Goal: Task Accomplishment & Management: Manage account settings

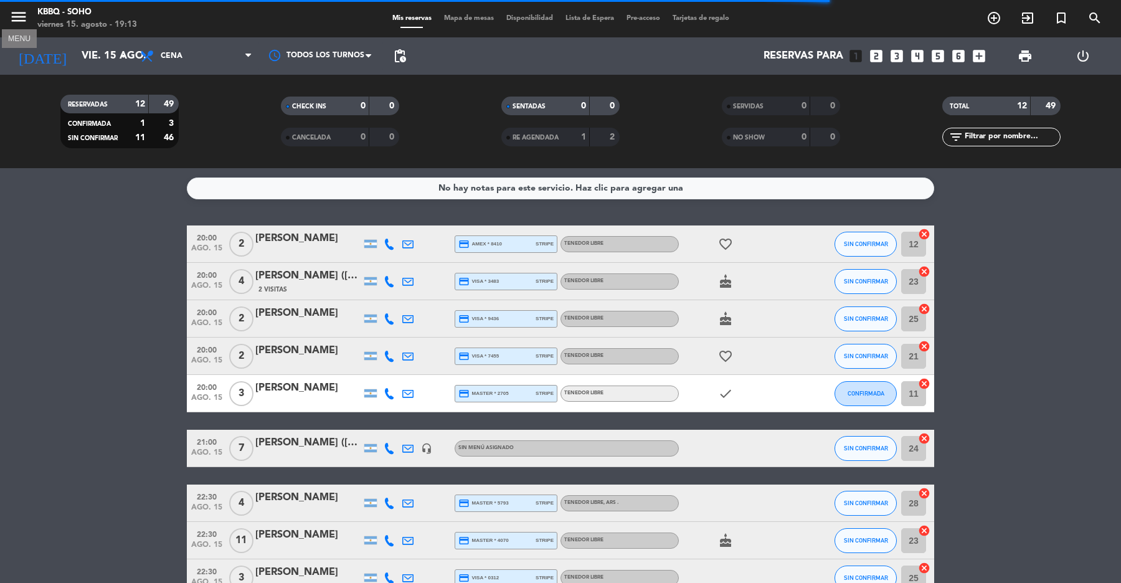
click at [12, 10] on icon "menu" at bounding box center [18, 16] width 19 height 19
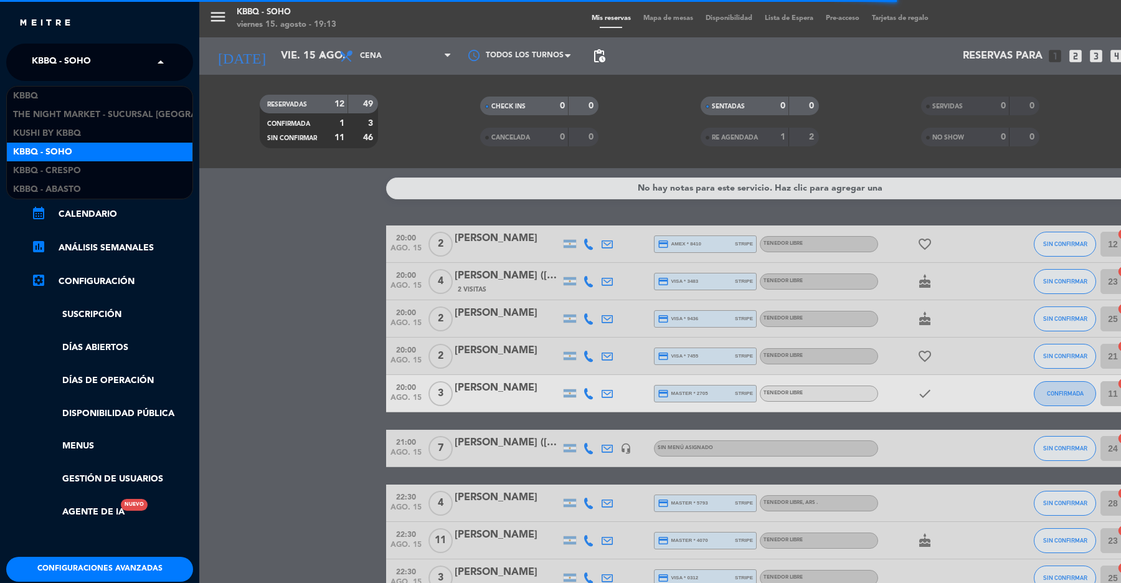
click at [149, 63] on input "text" at bounding box center [101, 62] width 152 height 27
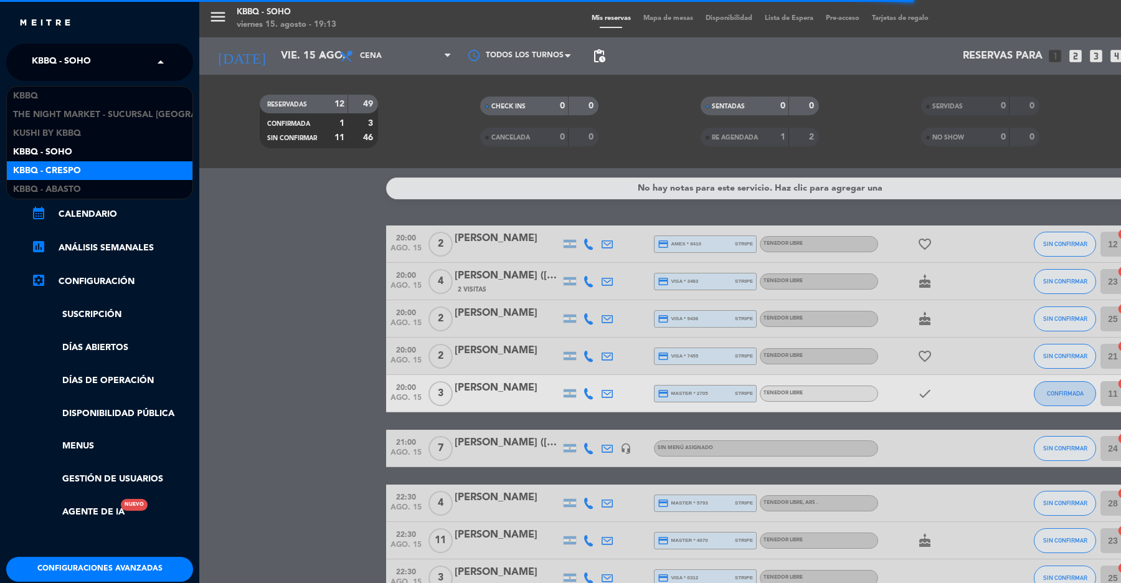
click at [151, 167] on div "Kbbq - Crespo" at bounding box center [100, 170] width 186 height 19
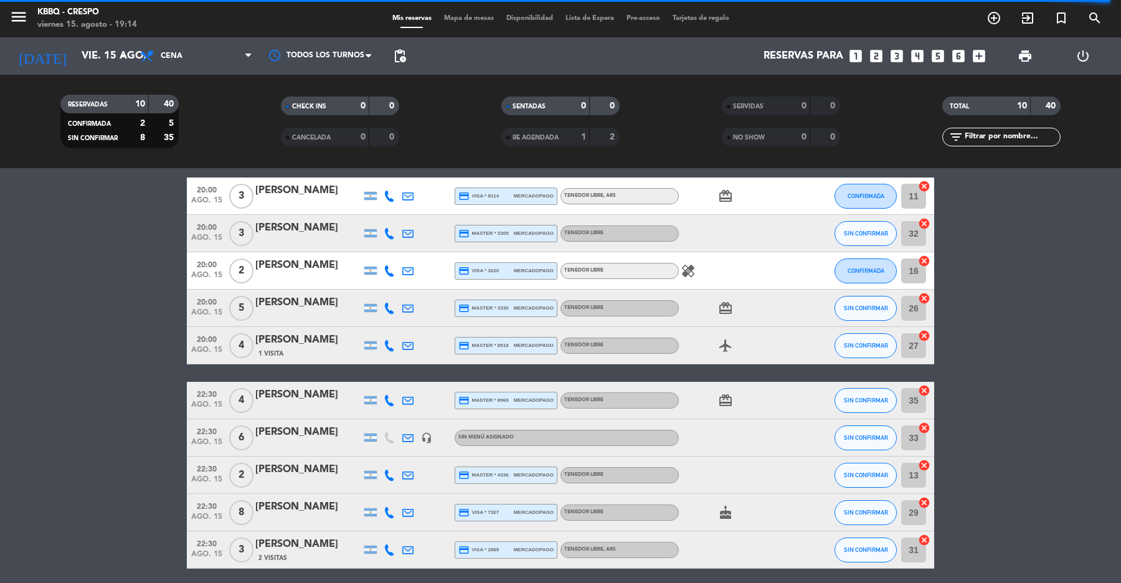
scroll to position [95, 0]
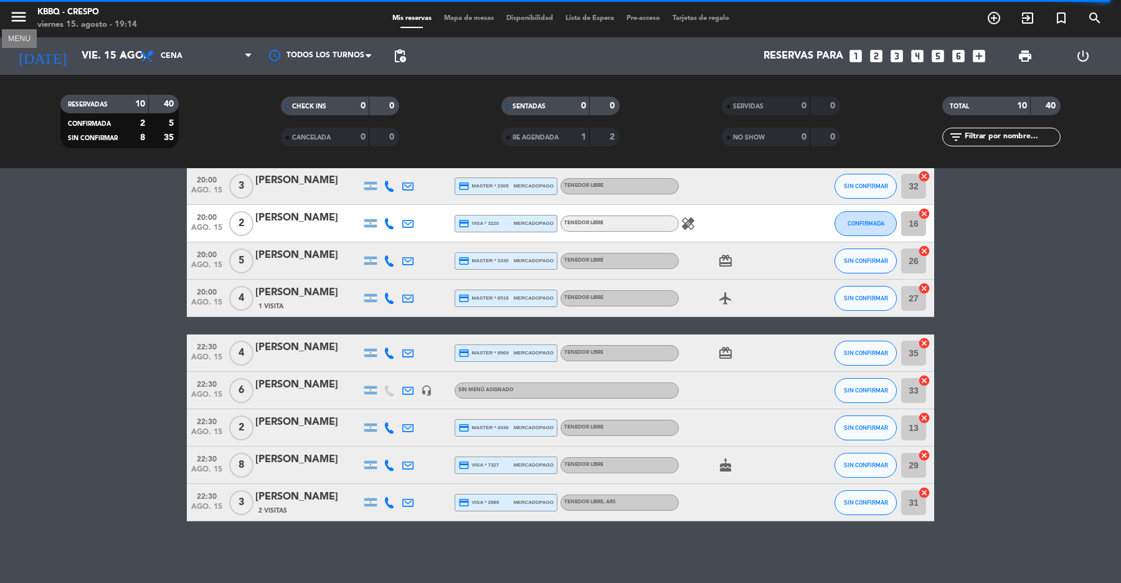
click at [14, 16] on icon "menu" at bounding box center [18, 16] width 19 height 19
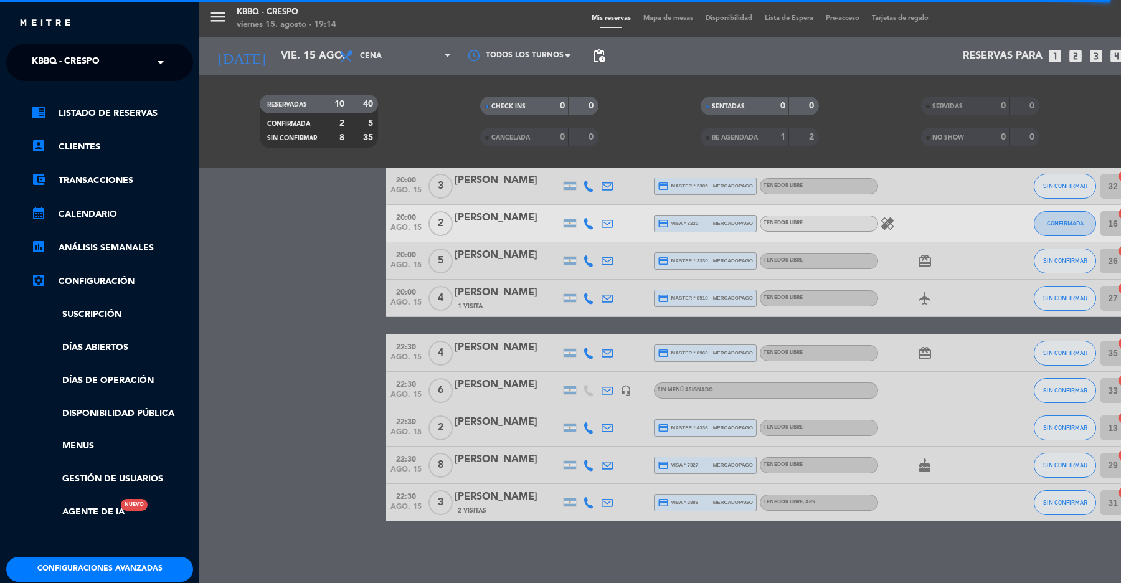
click at [97, 57] on span "Kbbq - Crespo" at bounding box center [66, 62] width 68 height 26
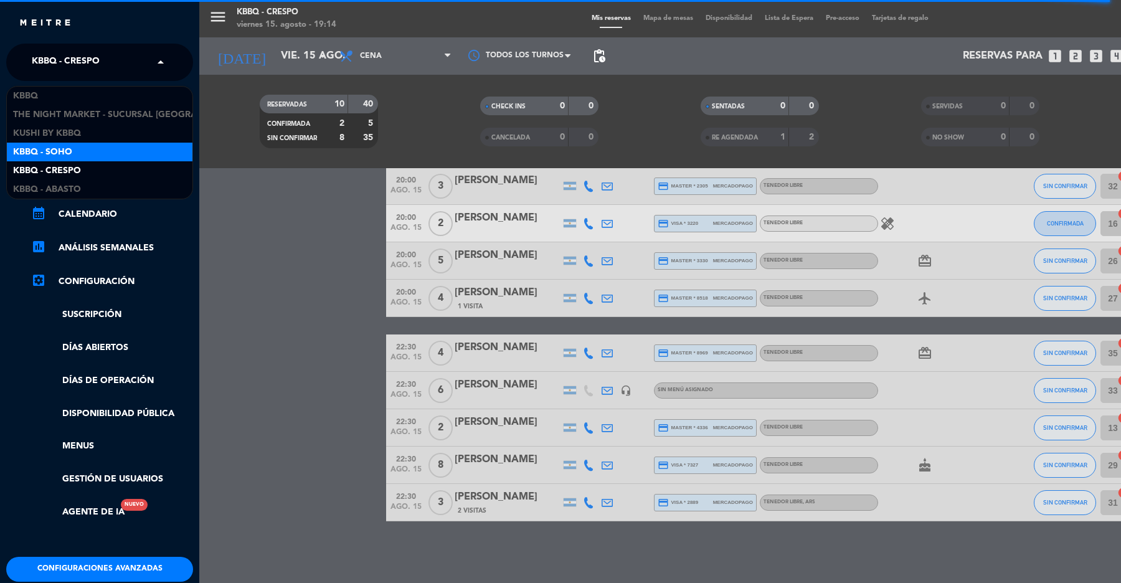
click at [51, 156] on span "Kbbq - Soho" at bounding box center [42, 152] width 59 height 14
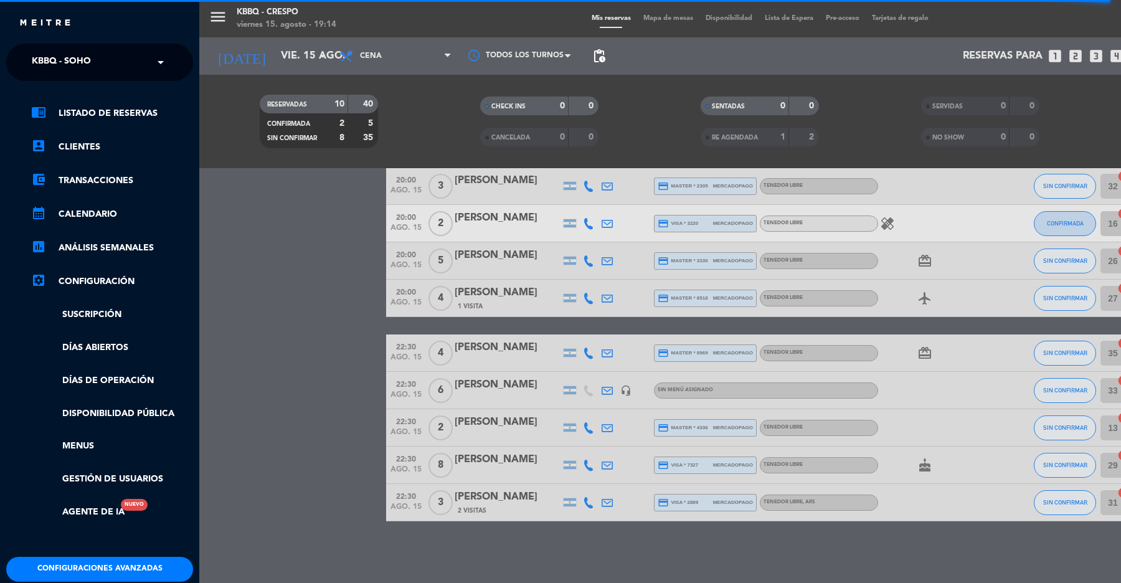
click at [310, 320] on div "menu Kbbq - [PERSON_NAME] [DATE] 15. agosto - 19:14 Mis reservas Mapa de mesas …" at bounding box center [759, 291] width 1121 height 583
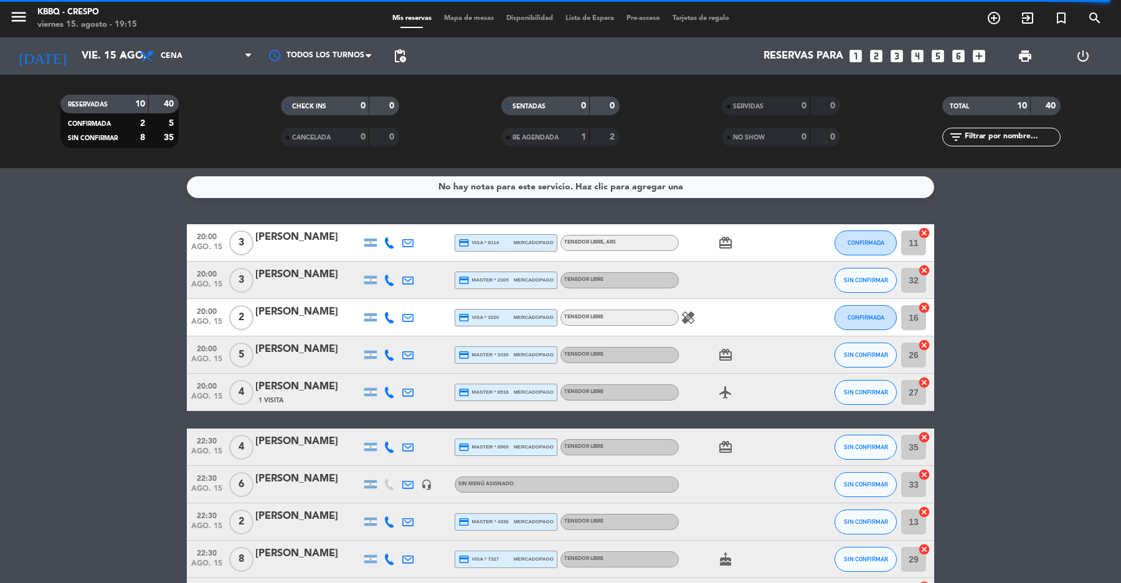
scroll to position [0, 0]
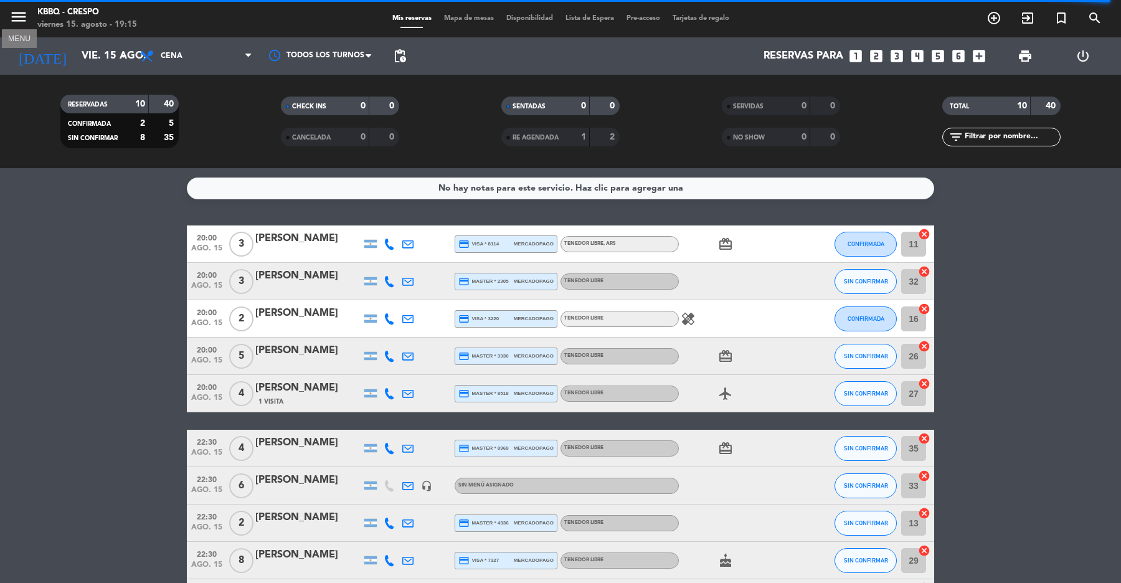
click at [19, 17] on icon "menu" at bounding box center [18, 16] width 19 height 19
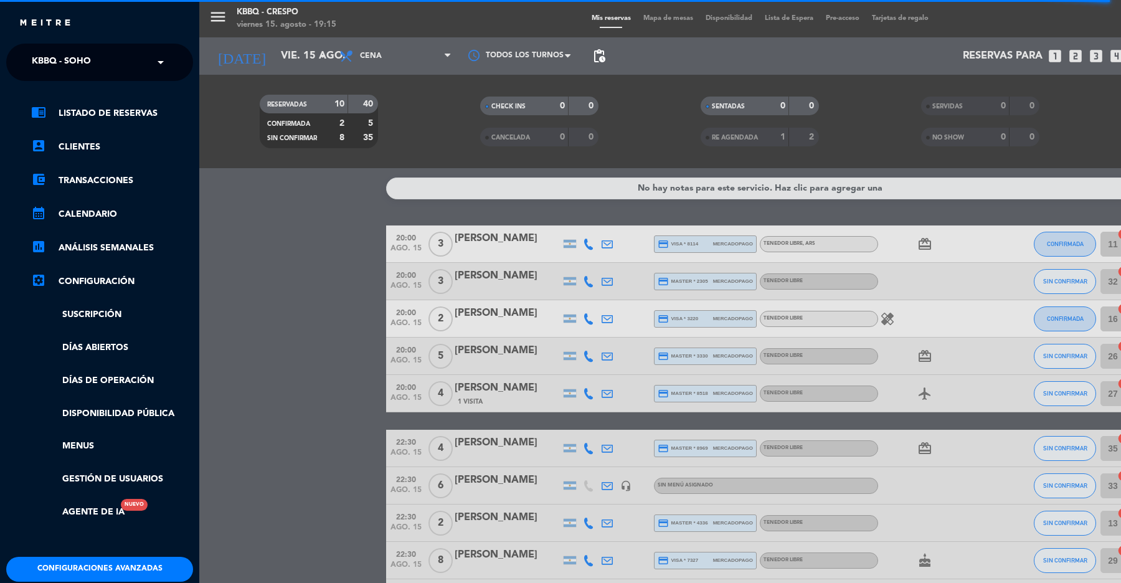
click at [80, 63] on span "Kbbq - Soho" at bounding box center [61, 62] width 59 height 26
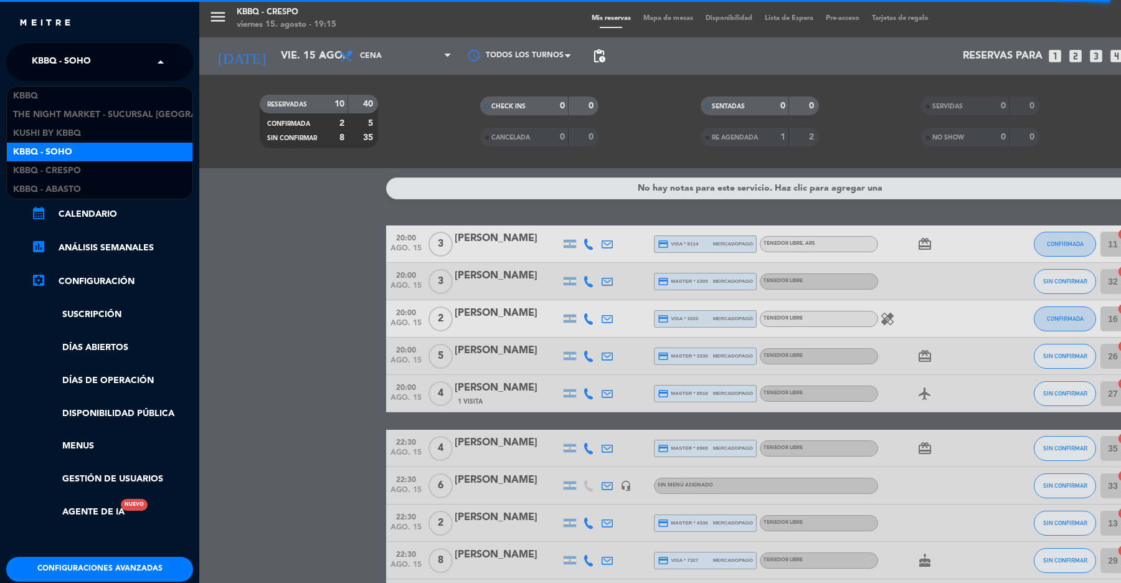
click at [82, 154] on div "Kbbq - Soho" at bounding box center [100, 152] width 186 height 19
